Goal: Find specific page/section: Find specific page/section

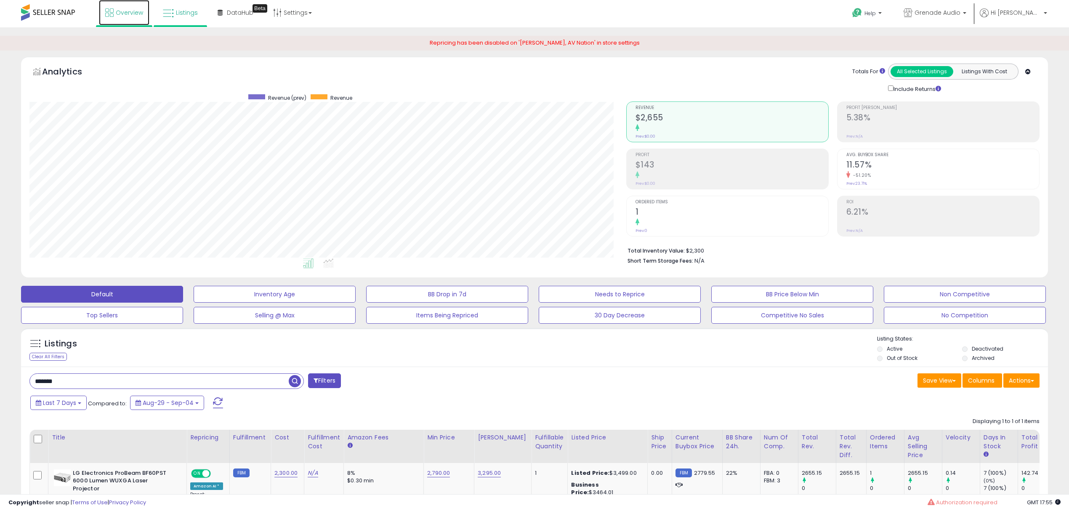
click at [132, 14] on span "Overview" at bounding box center [129, 12] width 27 height 8
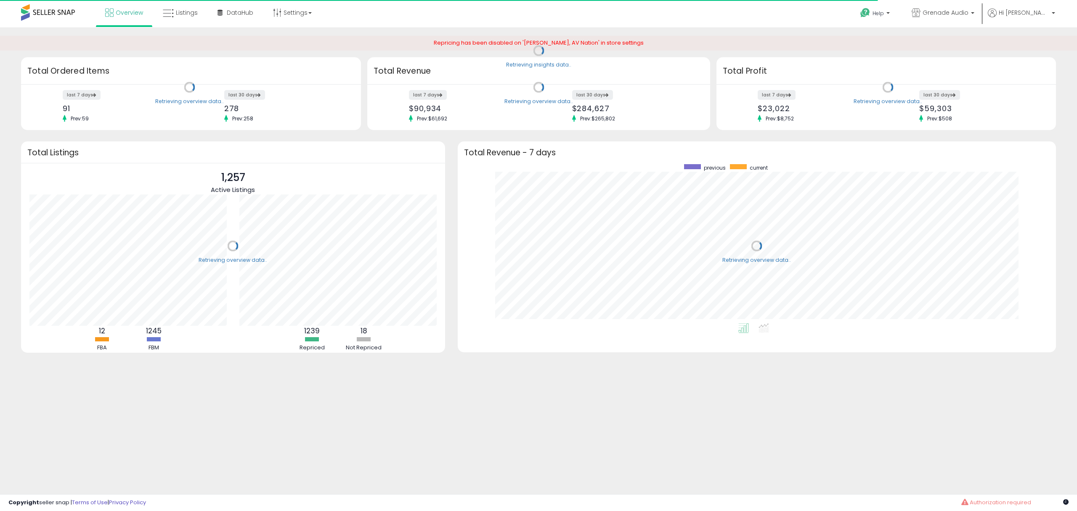
scroll to position [159, 582]
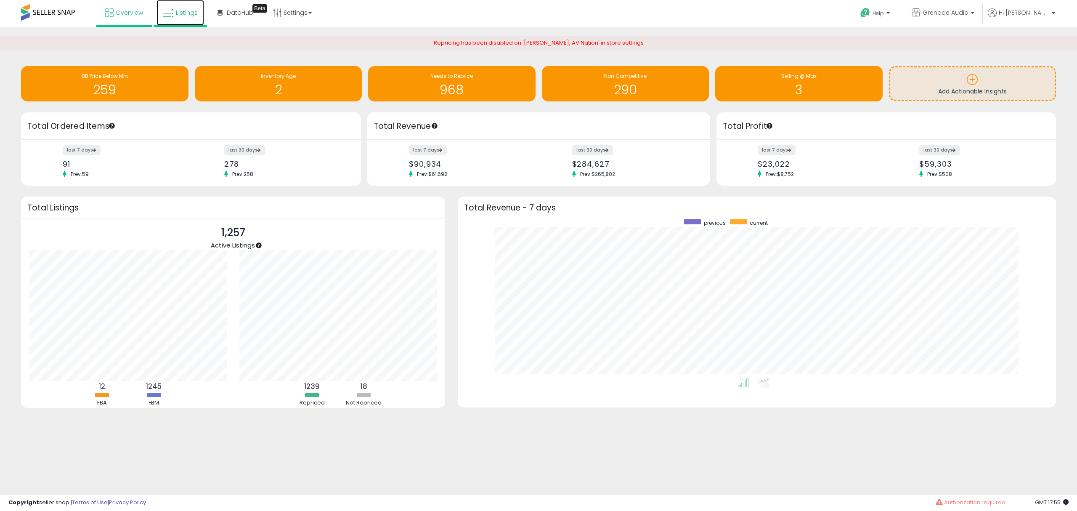
click at [185, 12] on span "Listings" at bounding box center [187, 12] width 22 height 8
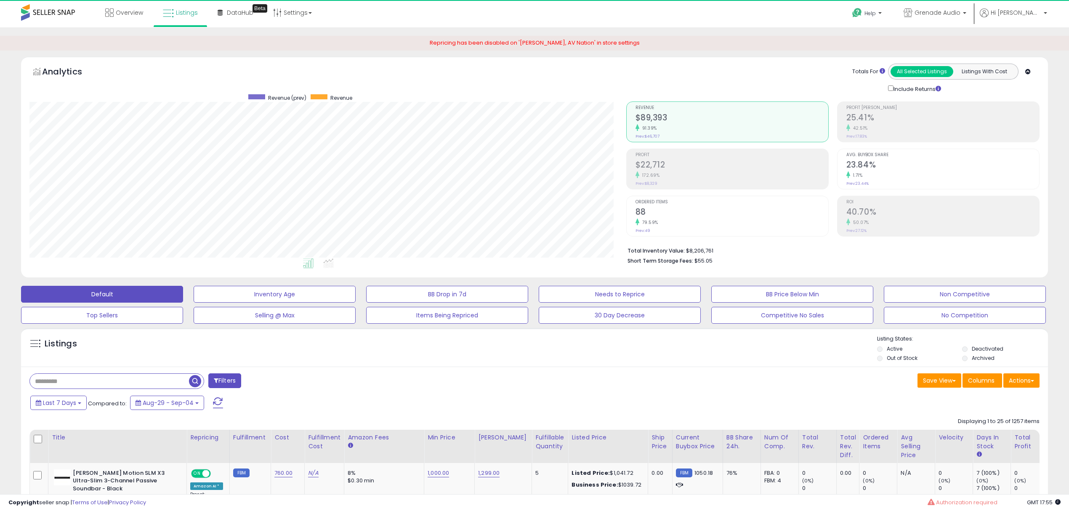
scroll to position [172, 596]
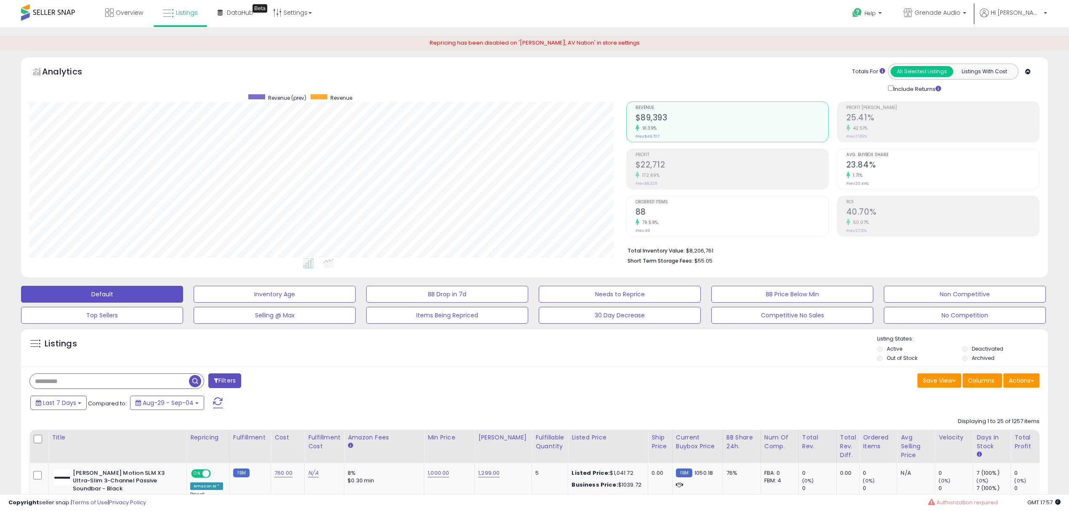
click at [465, 358] on div "Listings" at bounding box center [534, 349] width 1027 height 29
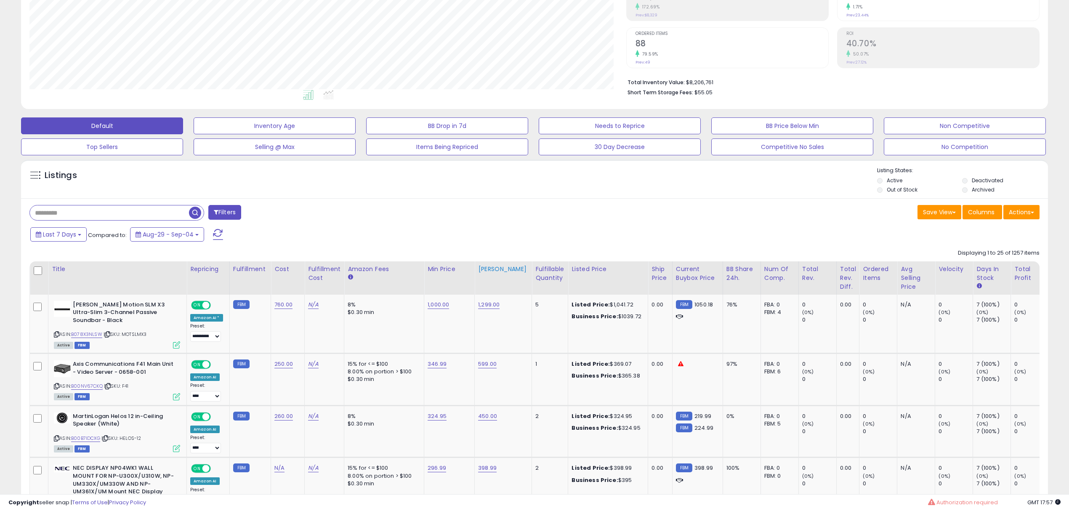
scroll to position [0, 0]
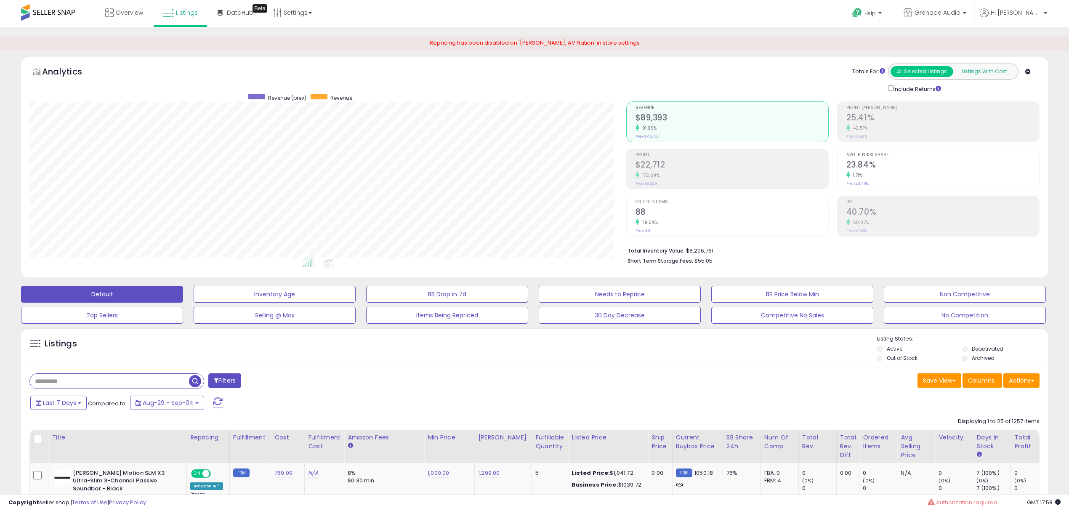
click at [982, 70] on button "Listings With Cost" at bounding box center [984, 71] width 63 height 11
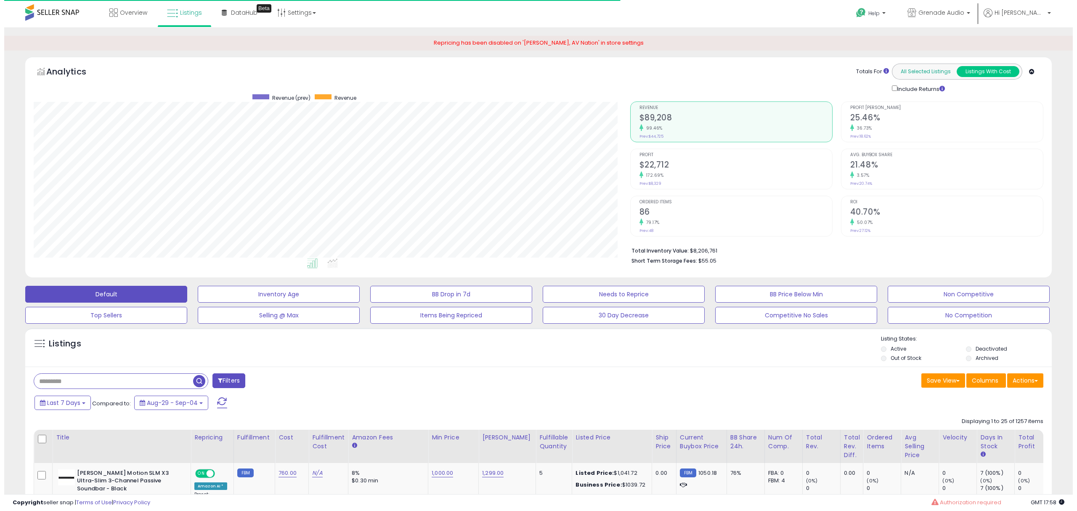
scroll to position [172, 596]
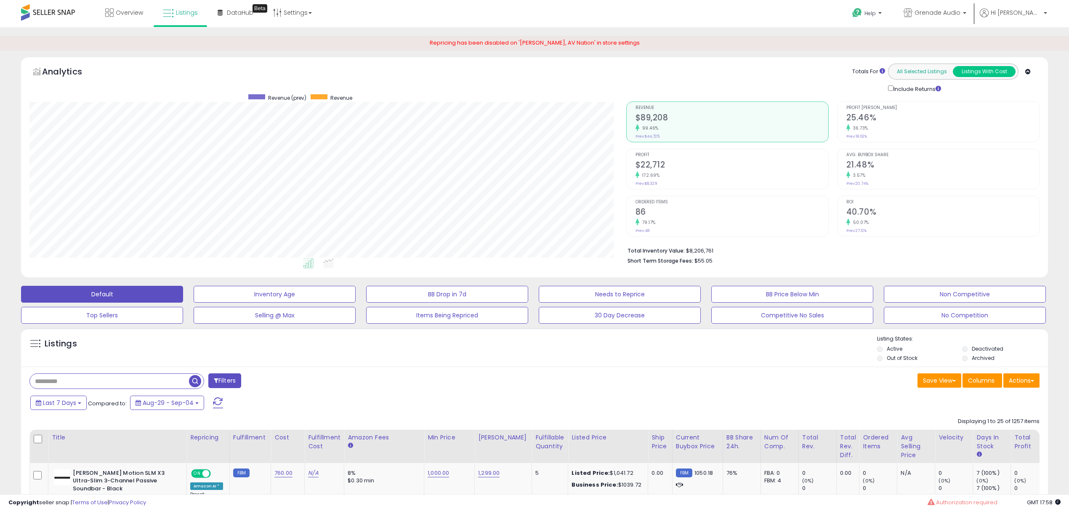
click at [915, 71] on button "All Selected Listings" at bounding box center [922, 71] width 63 height 11
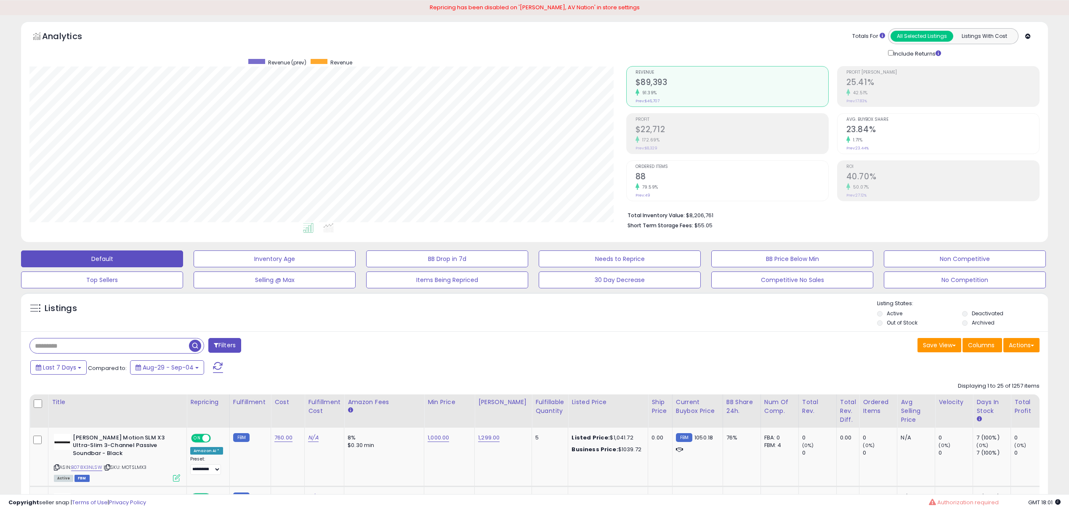
scroll to position [0, 0]
